Goal: Transaction & Acquisition: Obtain resource

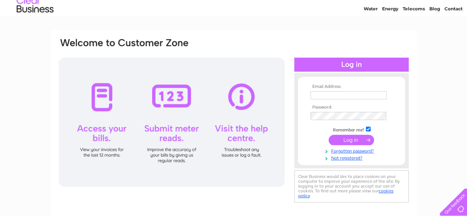
scroll to position [37, 0]
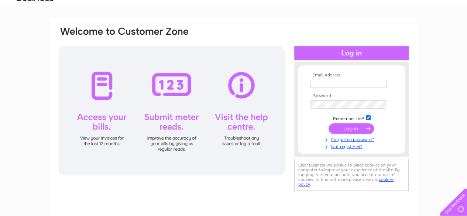
drag, startPoint x: 328, startPoint y: 82, endPoint x: 316, endPoint y: 83, distance: 12.2
click at [328, 82] on input "text" at bounding box center [349, 84] width 76 height 8
type input "[EMAIL_ADDRESS][DOMAIN_NAME]"
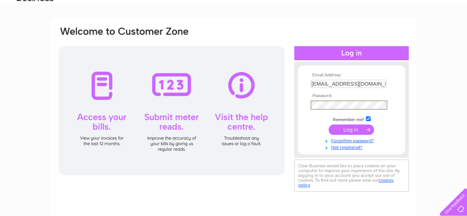
click at [353, 127] on input "submit" at bounding box center [351, 130] width 45 height 10
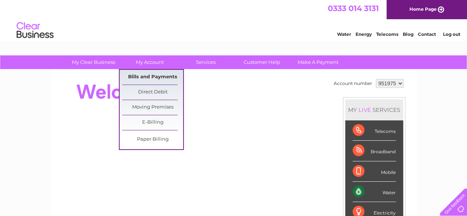
click at [142, 76] on link "Bills and Payments" at bounding box center [152, 77] width 61 height 15
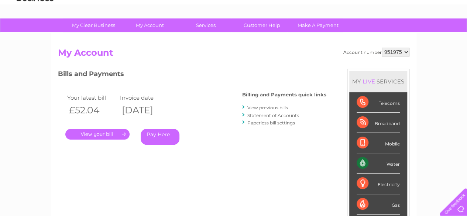
scroll to position [74, 0]
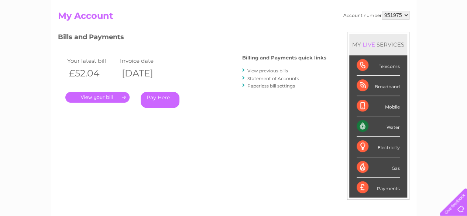
click at [103, 97] on link "." at bounding box center [97, 97] width 64 height 11
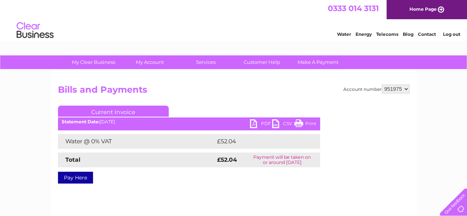
click at [256, 122] on link "PDF" at bounding box center [261, 124] width 22 height 11
